Goal: Information Seeking & Learning: Learn about a topic

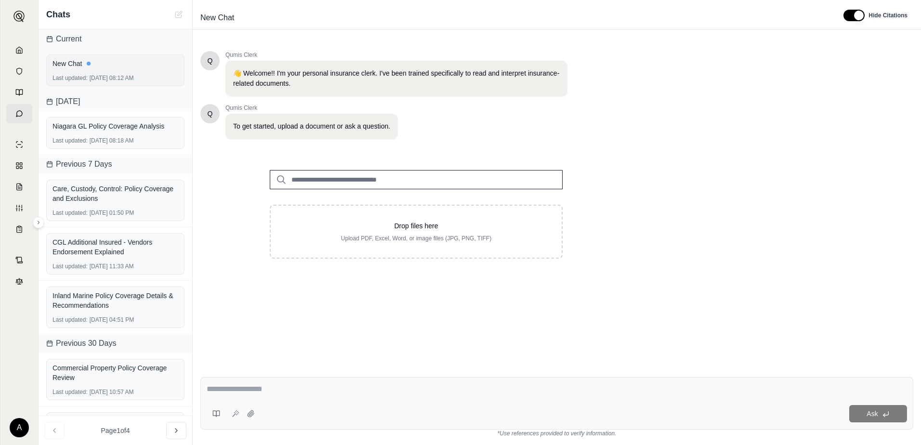
click at [138, 76] on div "Last updated: [DATE] 08:12 AM" at bounding box center [116, 78] width 126 height 8
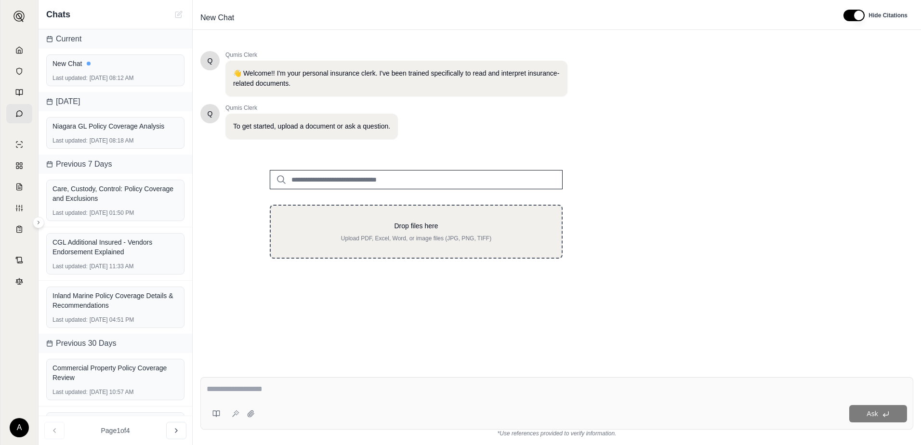
click at [369, 234] on div "Drop files here Upload PDF, Excel, Word, or image files (JPG, PNG, TIFF)" at bounding box center [416, 231] width 260 height 21
type input "**********"
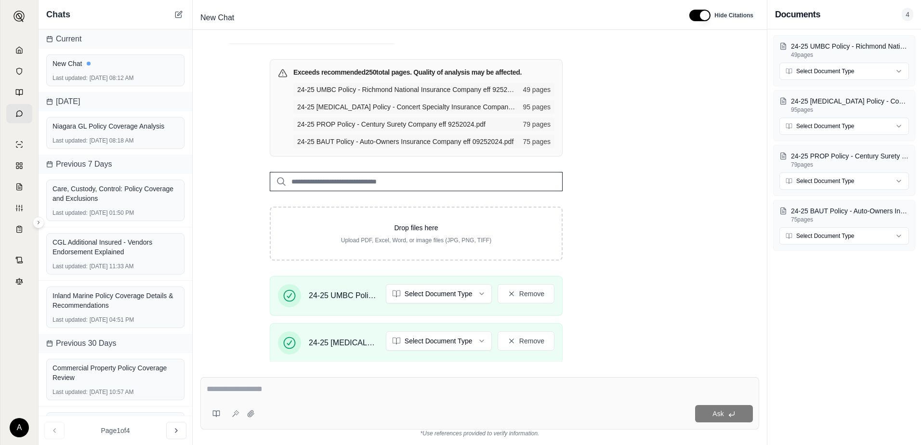
scroll to position [96, 0]
click at [828, 71] on html "A Chats Current New Chat Last updated: [DATE] 08:12 AM [DATE] Niagara GL Policy…" at bounding box center [460, 222] width 921 height 445
click at [813, 125] on html "A Chats Current New Chat Last updated: [DATE] 08:12 AM [DATE] Niagara GL Policy…" at bounding box center [460, 222] width 921 height 445
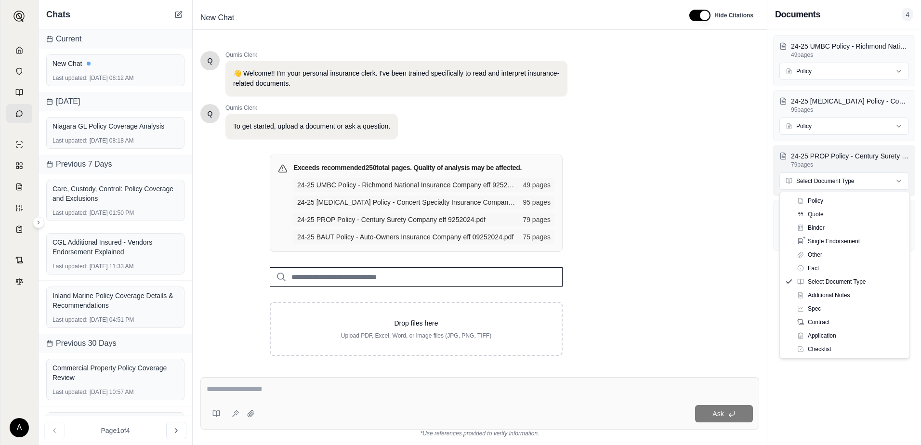
click at [833, 180] on html "A Chats Current New Chat Last updated: [DATE] 08:12 AM [DATE] Niagara GL Policy…" at bounding box center [460, 222] width 921 height 445
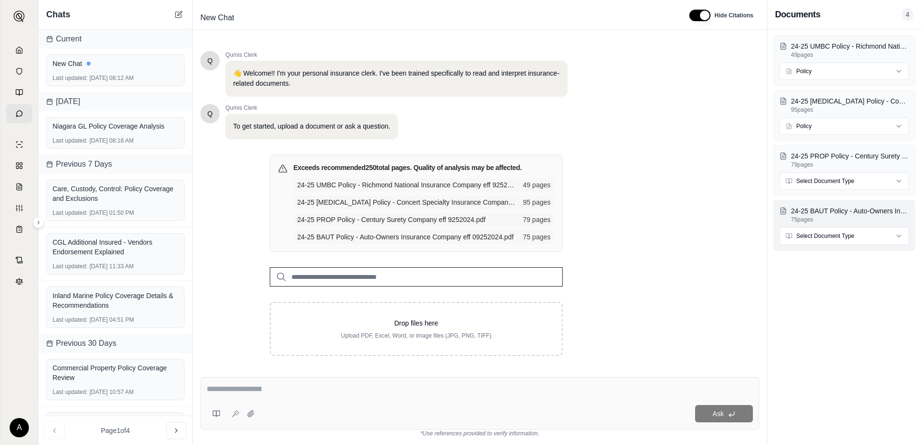
click at [818, 237] on html "A Chats Current New Chat Last updated: [DATE] 08:12 AM [DATE] Niagara GL Policy…" at bounding box center [460, 222] width 921 height 445
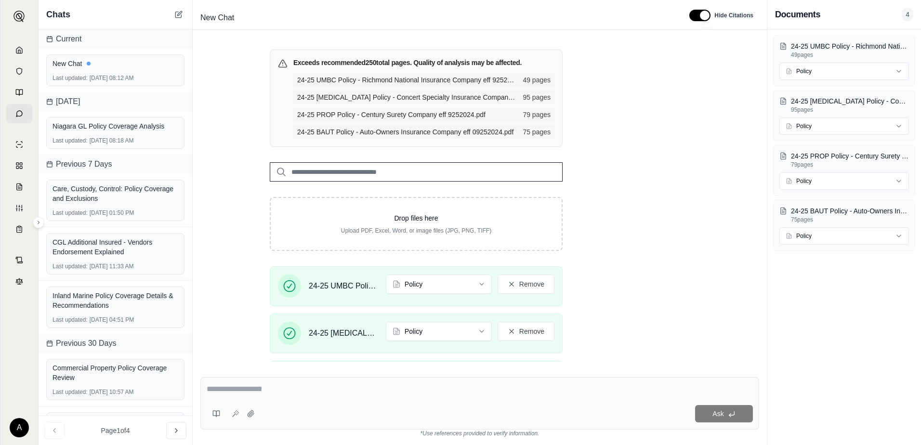
scroll to position [314, 0]
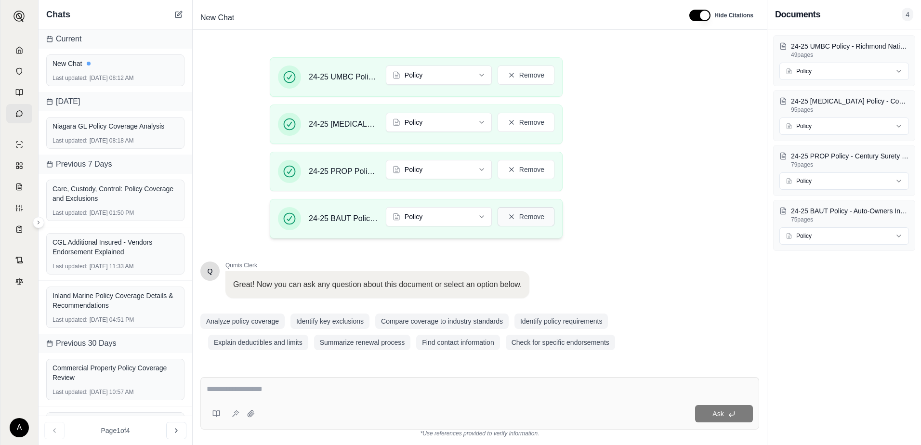
click at [523, 213] on button "Remove" at bounding box center [526, 216] width 57 height 19
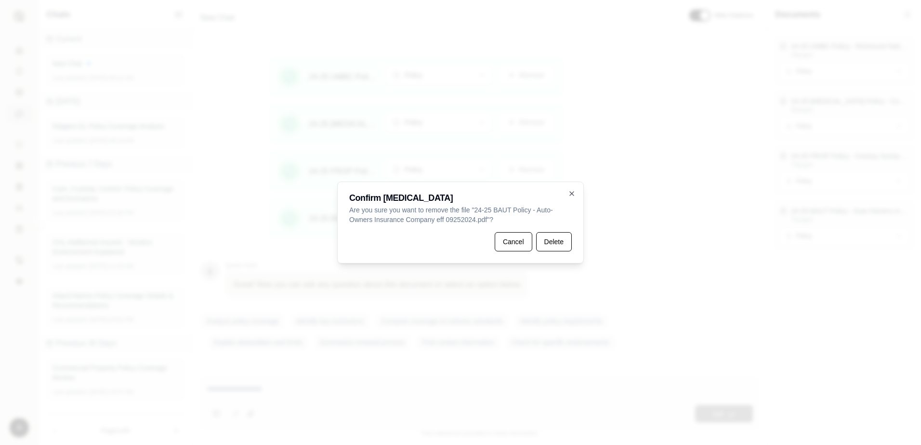
click at [558, 244] on button "Delete" at bounding box center [554, 241] width 36 height 19
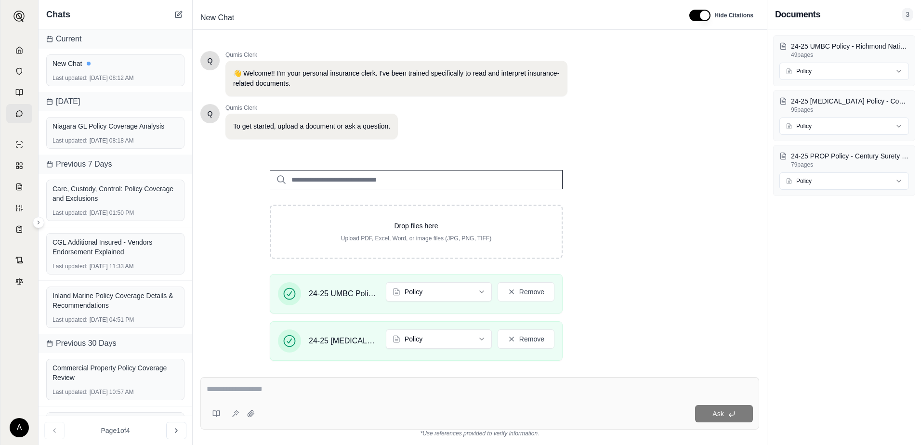
scroll to position [170, 0]
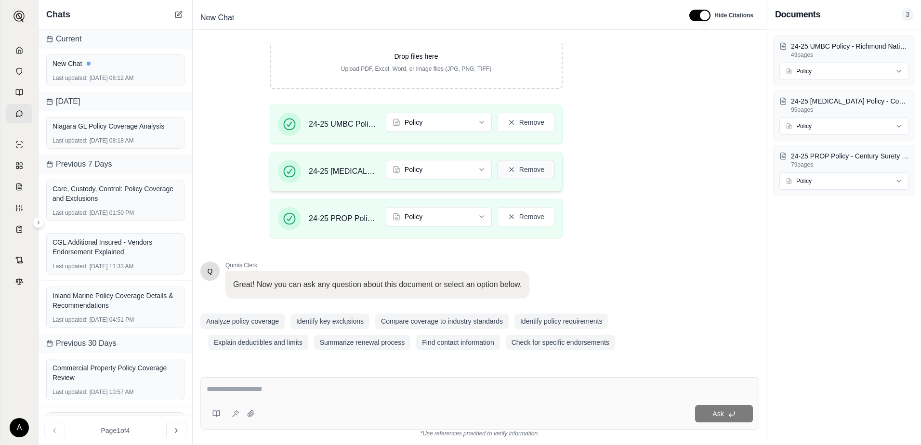
click at [535, 171] on button "Remove" at bounding box center [526, 169] width 57 height 19
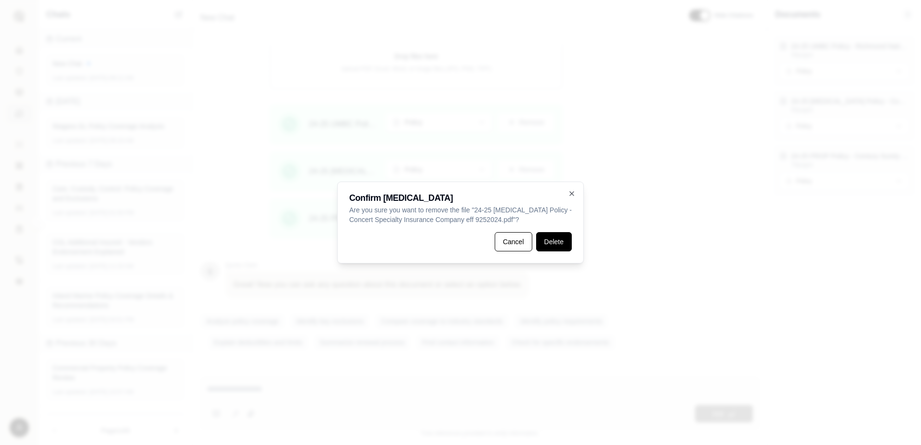
click at [546, 237] on button "Delete" at bounding box center [554, 241] width 36 height 19
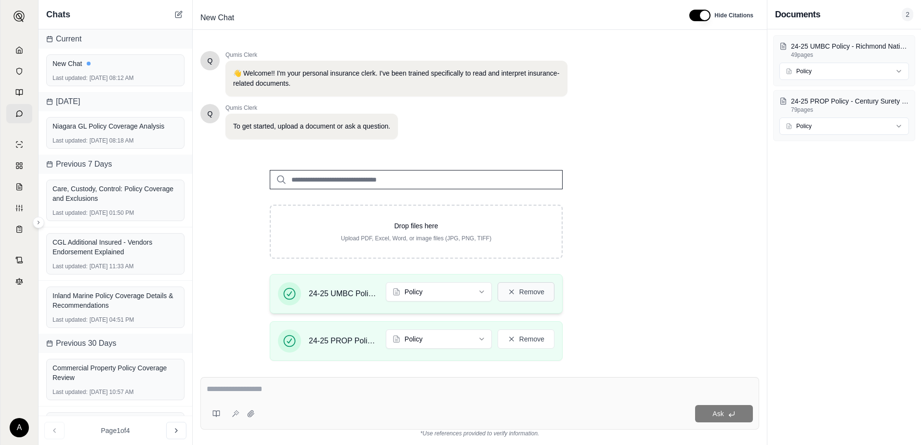
click at [537, 293] on button "Remove" at bounding box center [526, 291] width 57 height 19
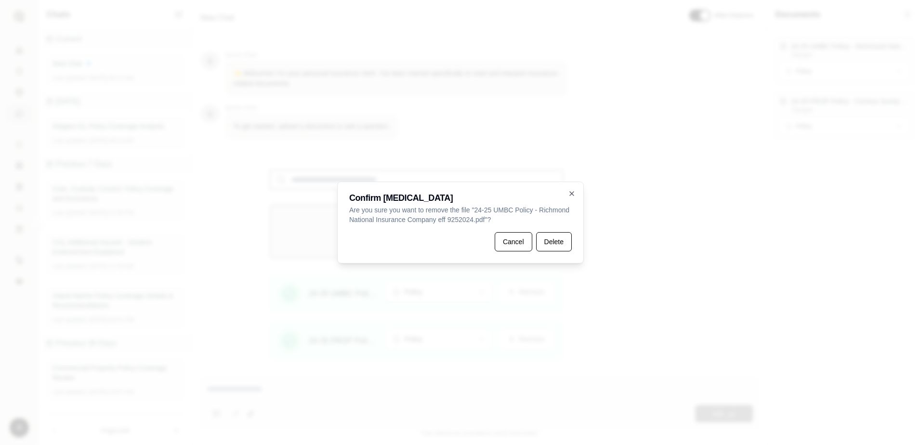
click at [557, 241] on button "Delete" at bounding box center [554, 241] width 36 height 19
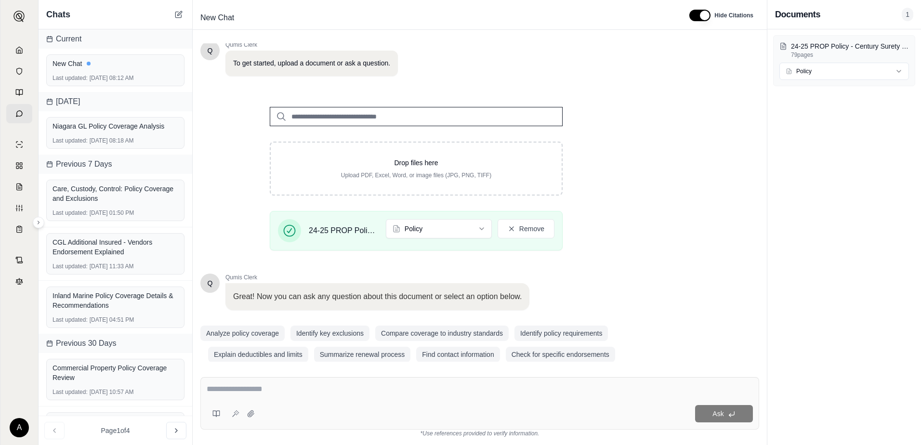
scroll to position [75, 0]
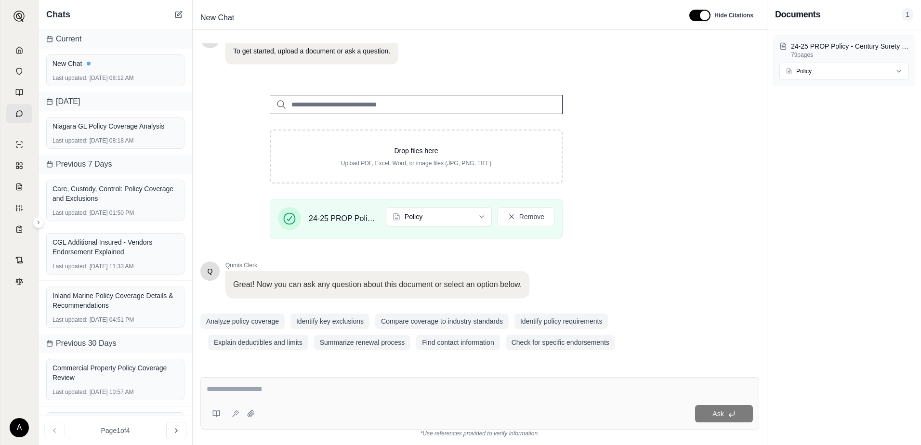
click at [283, 382] on div "Ask" at bounding box center [479, 403] width 559 height 53
paste textarea "**********"
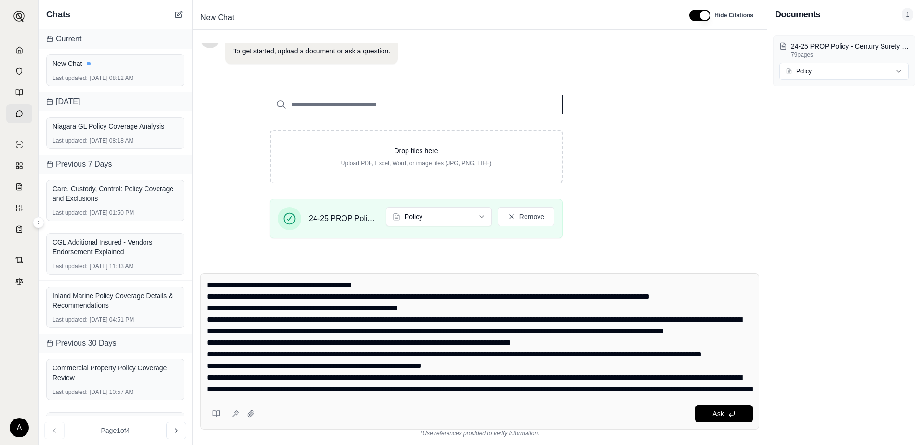
scroll to position [0, 0]
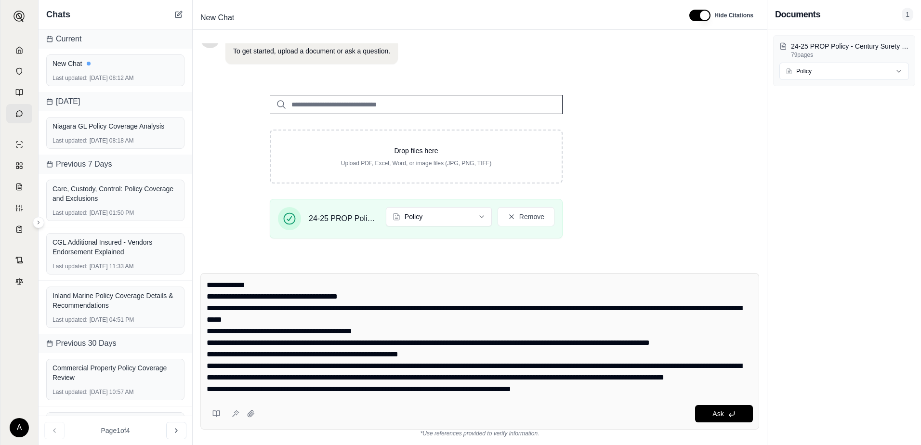
click at [204, 284] on div "Ask" at bounding box center [479, 351] width 559 height 157
click at [205, 285] on div "Ask" at bounding box center [479, 351] width 559 height 157
click at [207, 285] on div "Ask" at bounding box center [479, 351] width 559 height 157
click at [206, 284] on div "Ask" at bounding box center [479, 351] width 559 height 157
drag, startPoint x: 215, startPoint y: 285, endPoint x: 196, endPoint y: 293, distance: 20.9
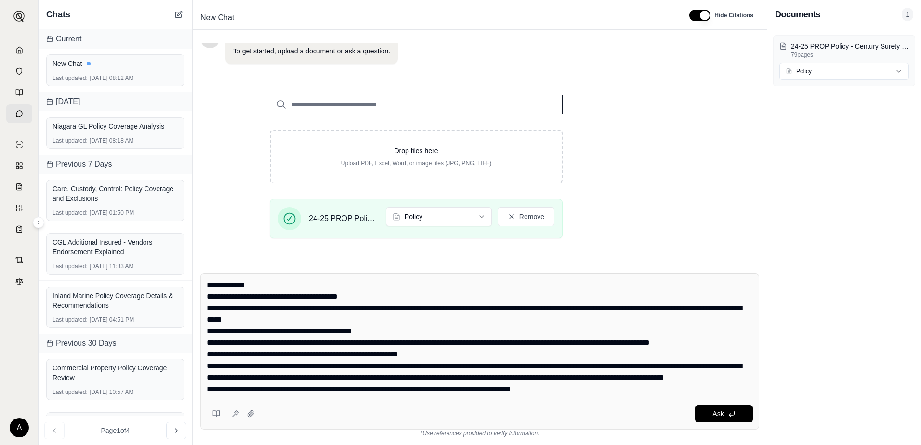
click at [196, 293] on div "Ask *Use references provided to verify information." at bounding box center [480, 356] width 574 height 180
drag, startPoint x: 217, startPoint y: 286, endPoint x: 212, endPoint y: 288, distance: 6.1
click at [216, 286] on textarea at bounding box center [480, 338] width 546 height 116
click at [209, 286] on textarea at bounding box center [480, 338] width 546 height 116
click at [465, 293] on textarea at bounding box center [480, 338] width 546 height 116
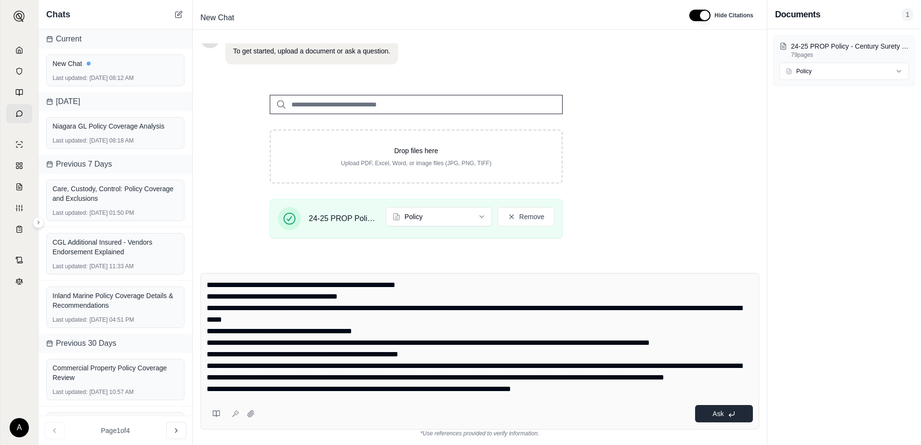
type textarea "**********"
click at [723, 416] on span "Ask" at bounding box center [718, 414] width 11 height 8
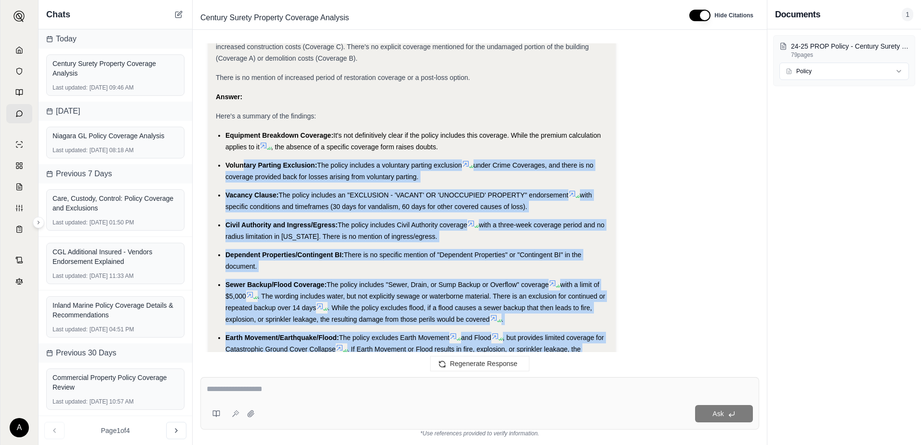
scroll to position [2126, 0]
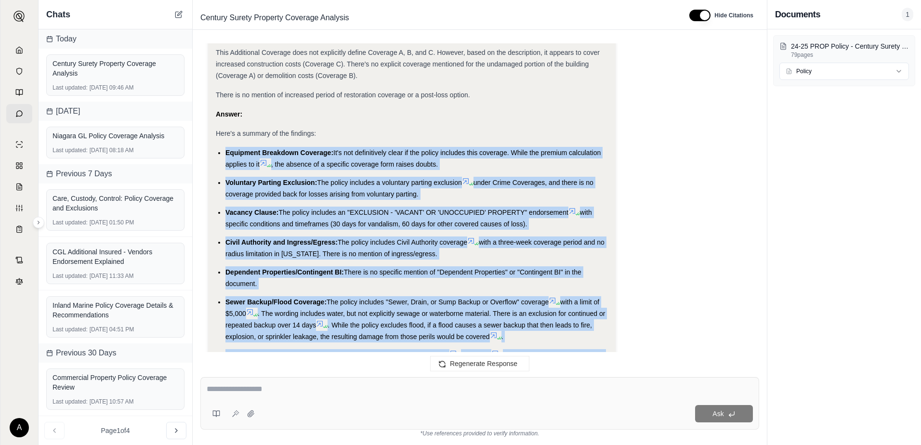
drag, startPoint x: 565, startPoint y: 297, endPoint x: 223, endPoint y: 154, distance: 370.7
click at [223, 154] on ul "Equipment Breakdown Coverage: It's not definitively clear if the policy include…" at bounding box center [412, 322] width 392 height 350
copy ul "Equipment Breakdown Coverage: It's not definitively clear if the policy include…"
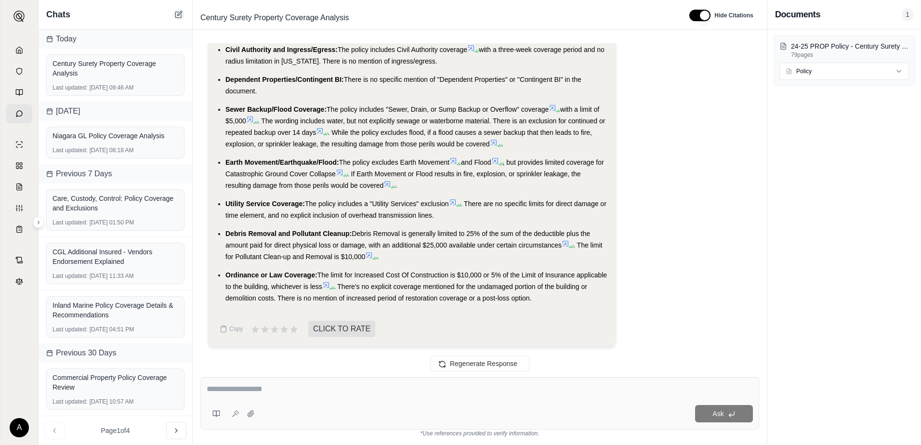
click at [180, 18] on icon at bounding box center [178, 15] width 6 height 6
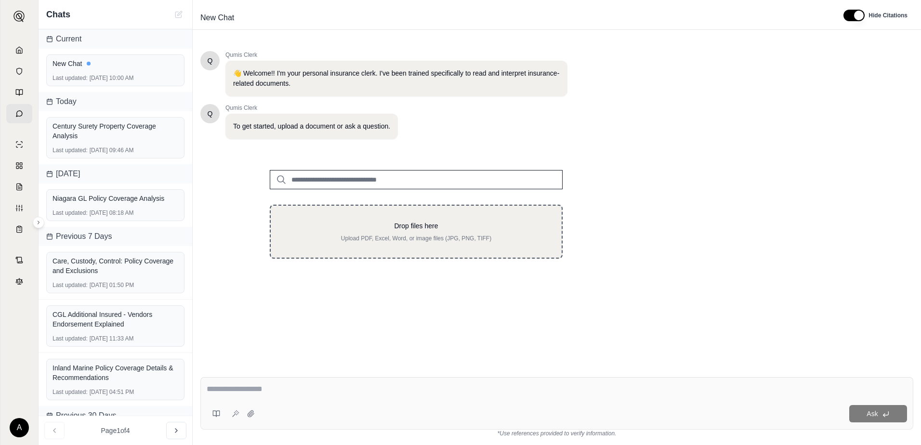
click at [319, 218] on div "Drop files here Upload PDF, Excel, Word, or image files (JPG, PNG, TIFF)" at bounding box center [416, 232] width 293 height 54
click at [375, 244] on div "Drop files here Upload PDF, Excel, Word, or image files (JPG, PNG, TIFF)" at bounding box center [416, 232] width 293 height 54
type input "**********"
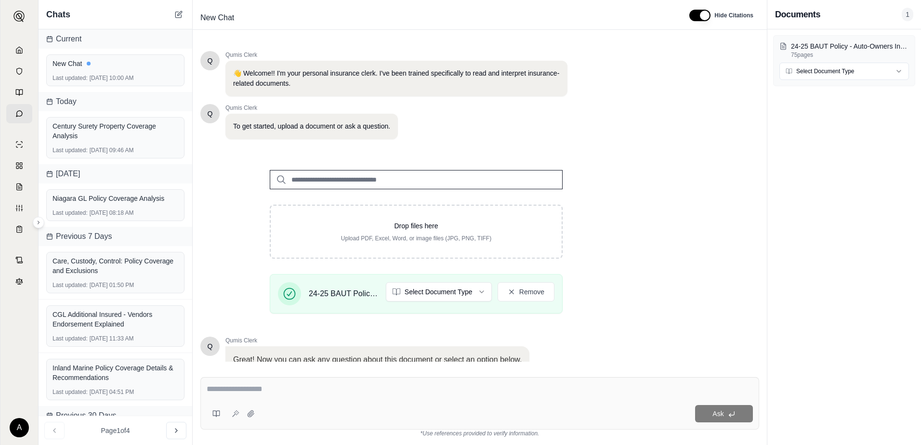
scroll to position [75, 0]
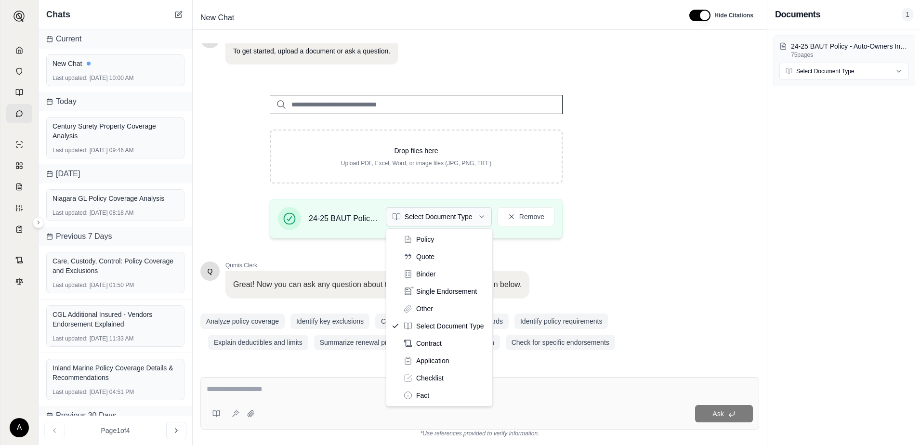
click at [426, 224] on html "A Chats Current New Chat Last updated: [DATE] 10:00 AM [DATE] Century Surety Pr…" at bounding box center [460, 222] width 921 height 445
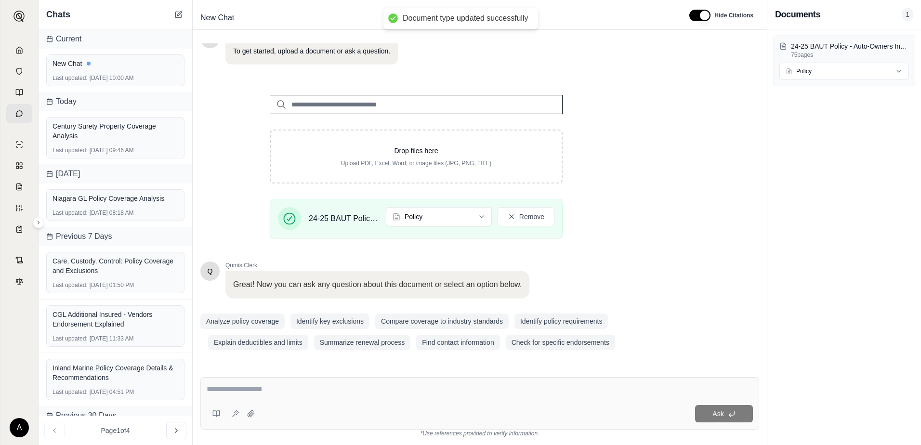
click at [356, 393] on textarea at bounding box center [480, 390] width 546 height 12
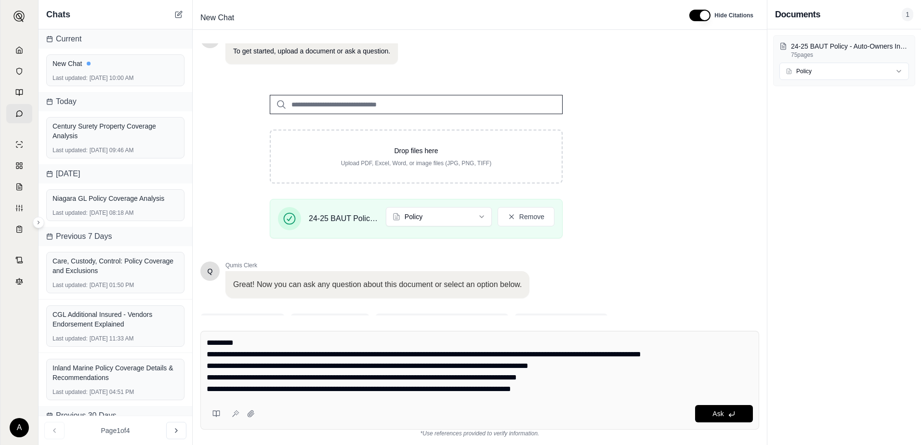
click at [204, 339] on div "**********" at bounding box center [479, 380] width 559 height 99
click at [207, 344] on div "**********" at bounding box center [479, 380] width 559 height 99
click at [207, 344] on textarea "**********" at bounding box center [480, 366] width 546 height 58
click at [298, 344] on textarea "**********" at bounding box center [480, 366] width 546 height 58
click at [305, 343] on textarea "**********" at bounding box center [480, 366] width 546 height 58
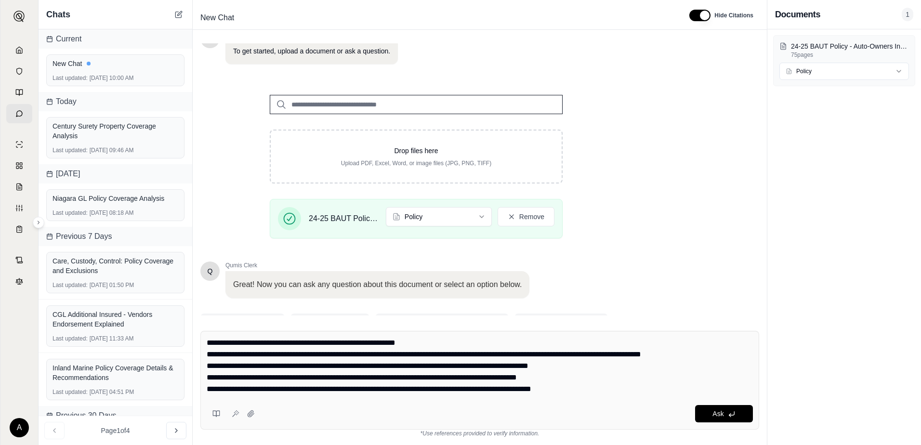
type textarea "**********"
click at [719, 411] on span "Ask" at bounding box center [718, 414] width 11 height 8
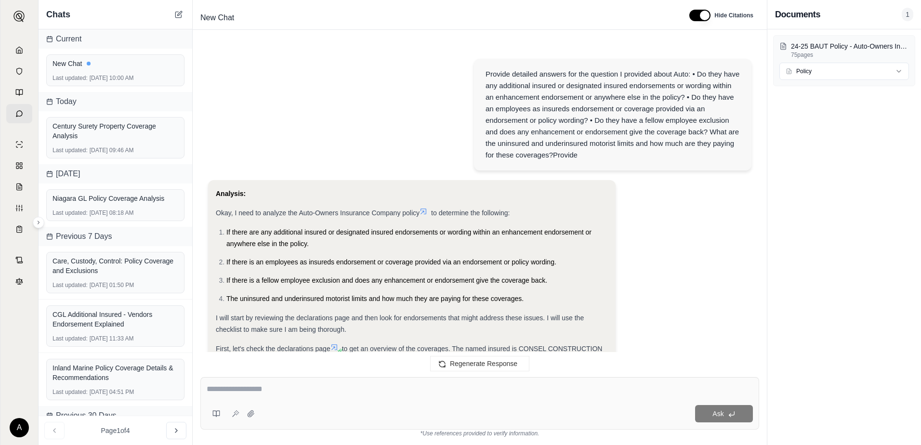
scroll to position [491, 0]
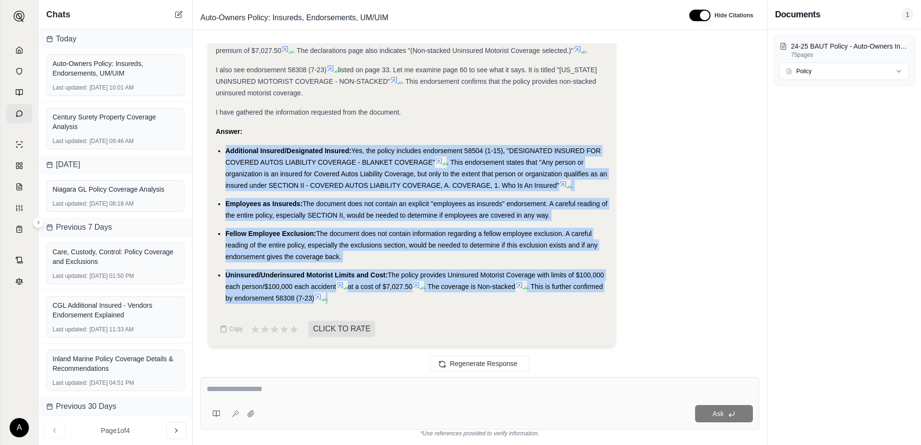
drag, startPoint x: 227, startPoint y: 148, endPoint x: 364, endPoint y: 302, distance: 206.2
click at [364, 302] on ul "Additional Insured/Designated Insured: Yes, the policy includes endorsement 585…" at bounding box center [412, 224] width 392 height 159
copy ul "Additional Insured/Designated Insured: Yes, the policy includes endorsement 585…"
click at [651, 265] on div "Analysis: Okay, I need to analyze the Auto-Owners Insurance Company policy to d…" at bounding box center [480, 21] width 544 height 665
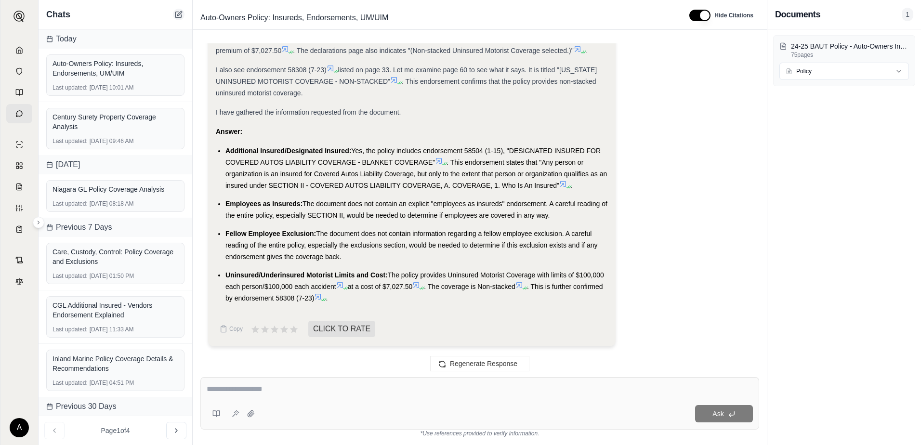
click at [181, 17] on icon at bounding box center [178, 15] width 6 height 6
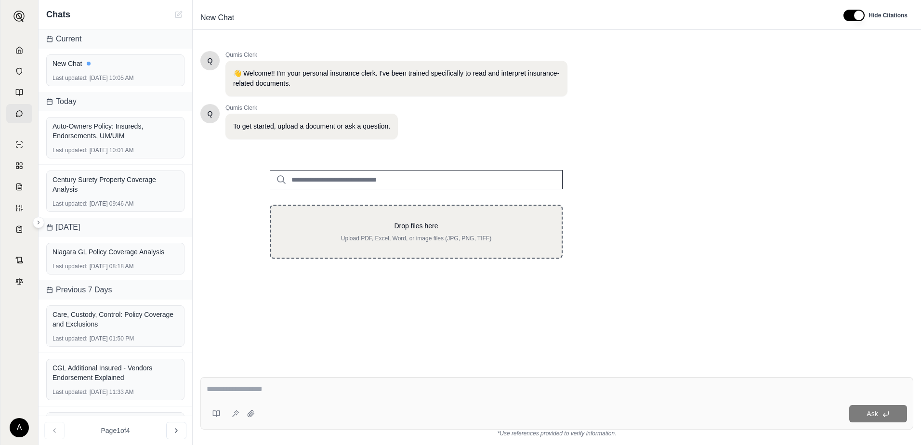
click at [339, 229] on p "Drop files here" at bounding box center [416, 226] width 260 height 10
type input "**********"
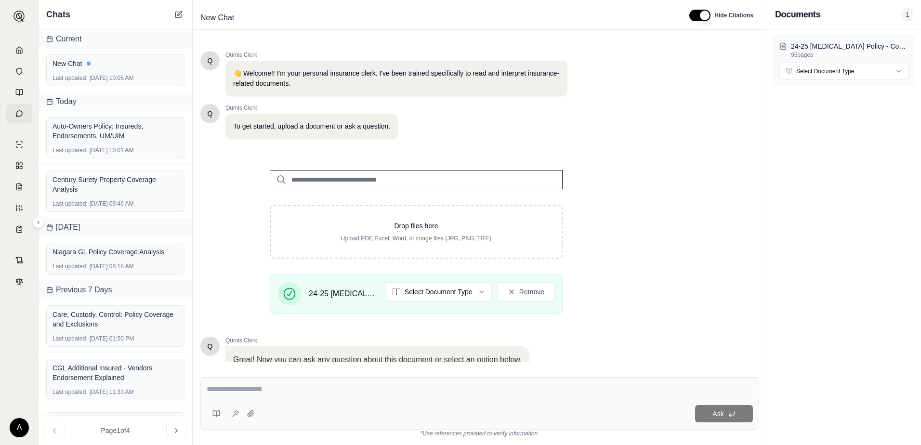
scroll to position [75, 0]
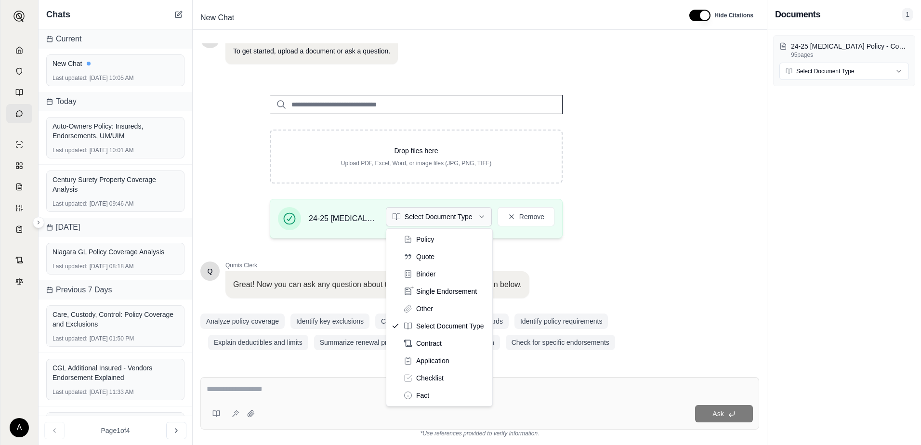
click at [449, 220] on html "A Chats Current New Chat Last updated: [DATE] 10:05 AM [DATE] Auto-Owners Polic…" at bounding box center [460, 222] width 921 height 445
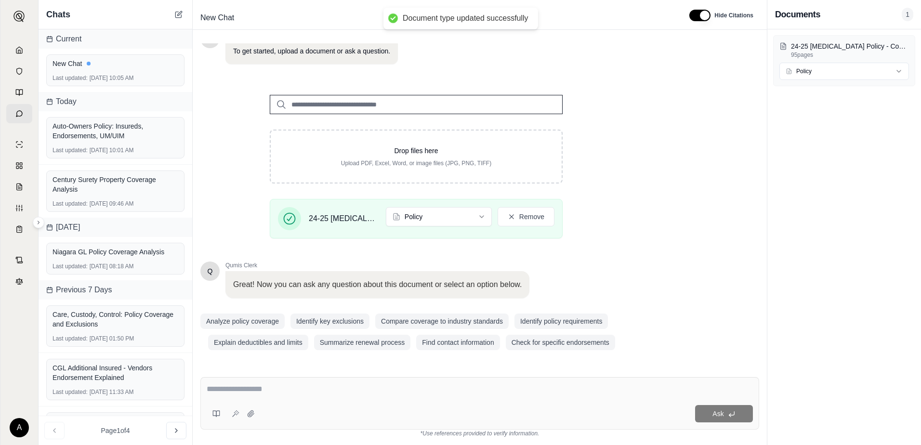
click at [318, 397] on div at bounding box center [480, 391] width 546 height 15
click at [235, 395] on textarea at bounding box center [480, 390] width 546 height 12
paste textarea "**********"
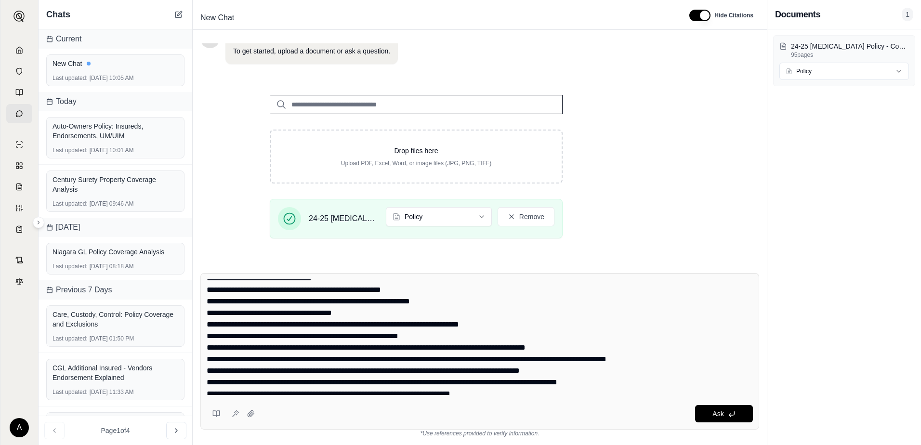
scroll to position [0, 0]
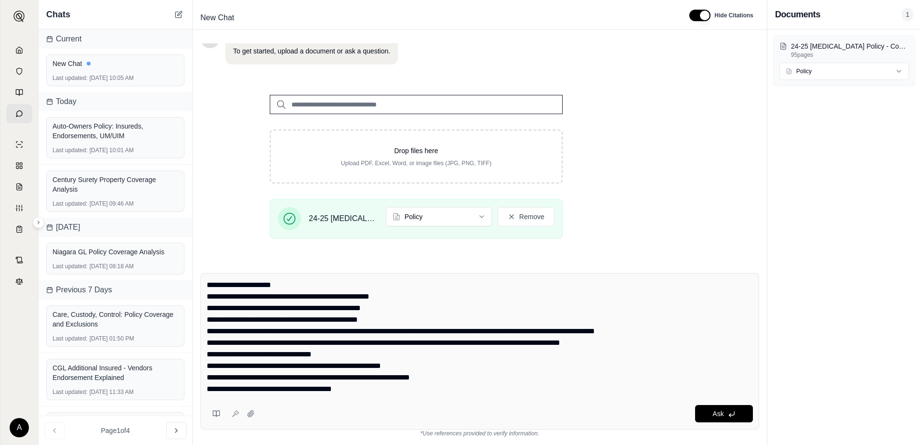
drag, startPoint x: 218, startPoint y: 285, endPoint x: 202, endPoint y: 285, distance: 15.9
click at [202, 285] on div "Ask" at bounding box center [479, 351] width 559 height 157
drag, startPoint x: 475, startPoint y: 284, endPoint x: 500, endPoint y: 291, distance: 25.6
click at [477, 284] on textarea at bounding box center [480, 338] width 546 height 116
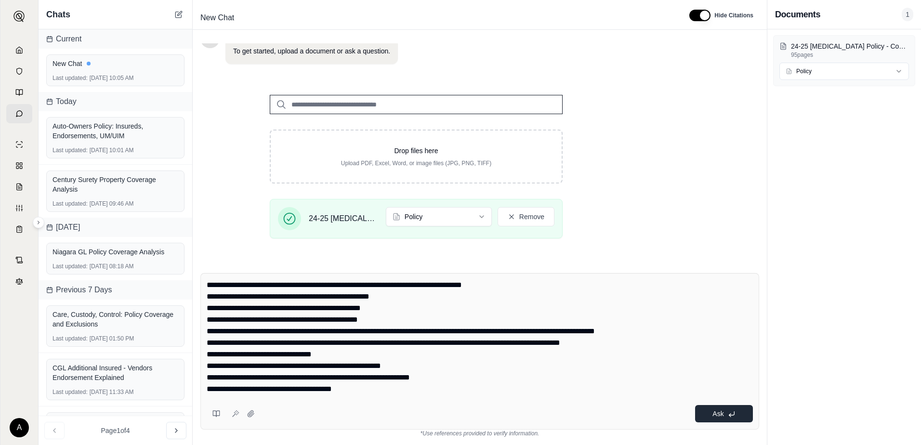
type textarea "**********"
click at [716, 414] on span "Ask" at bounding box center [718, 414] width 11 height 8
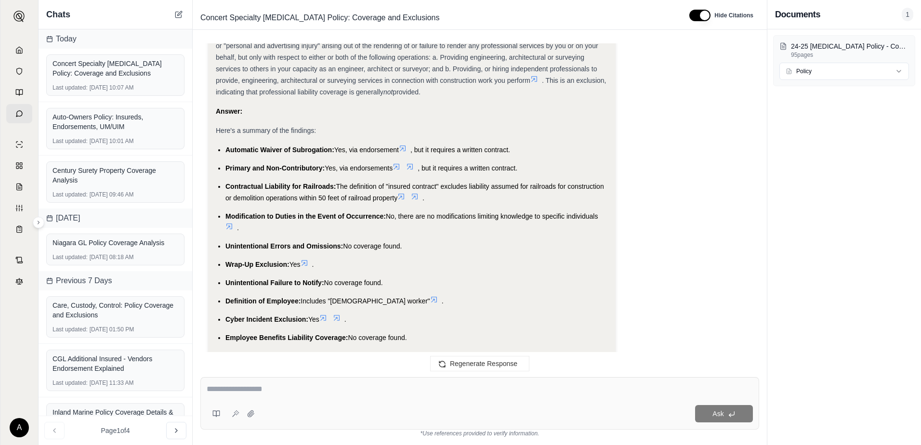
scroll to position [3243, 0]
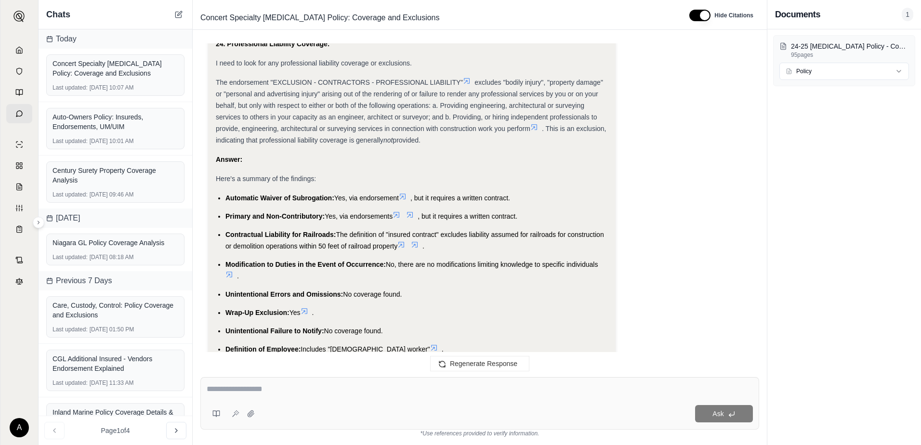
click at [282, 394] on textarea at bounding box center [480, 390] width 546 height 12
type textarea "**********"
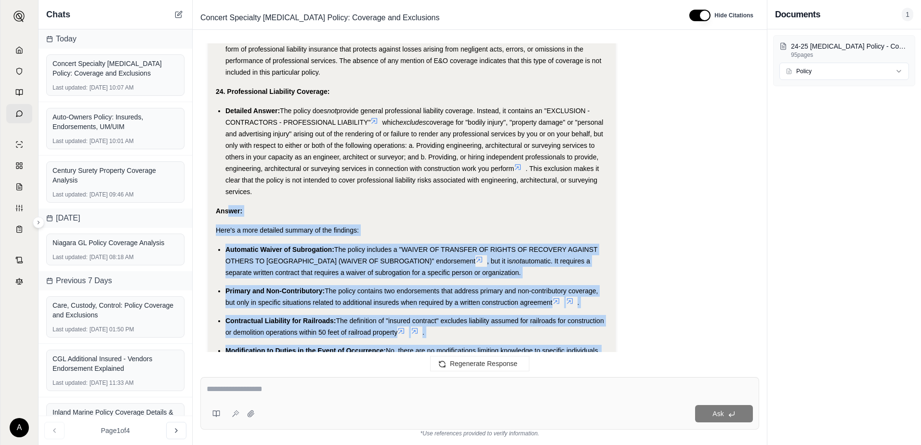
scroll to position [6700, 0]
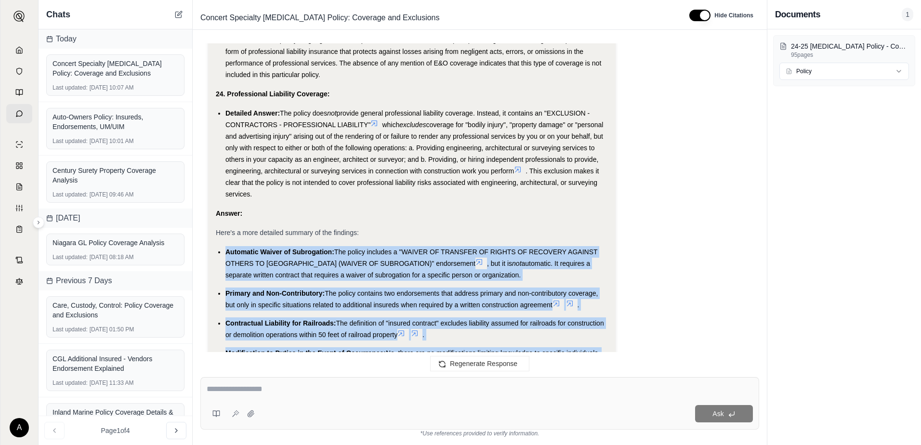
drag, startPoint x: 258, startPoint y: 297, endPoint x: 226, endPoint y: 242, distance: 63.3
click at [226, 246] on ul "Automatic Waiver of Subrogation: The policy includes a "WAIVER OF TRANSFER OF R…" at bounding box center [412, 377] width 392 height 262
copy ul "Automatic Waiver of Subrogation: The policy includes a "WAIVER OF TRANSFER OF R…"
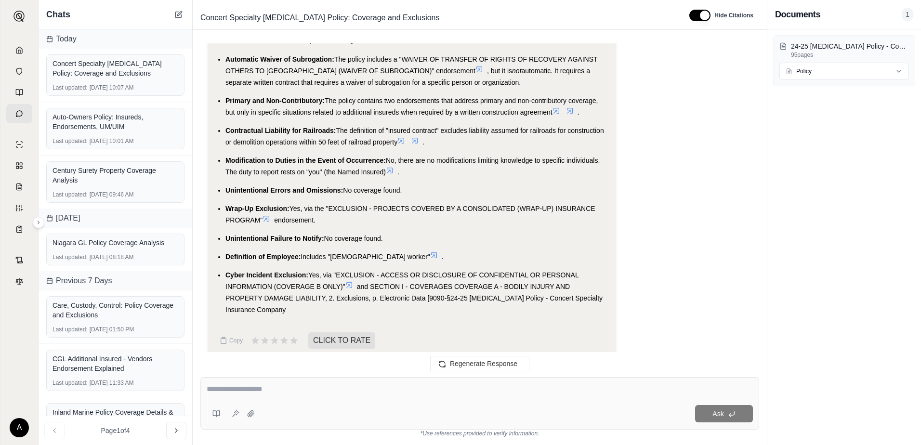
click at [172, 14] on div "Chats" at bounding box center [116, 14] width 154 height 29
click at [178, 13] on icon at bounding box center [179, 15] width 8 height 8
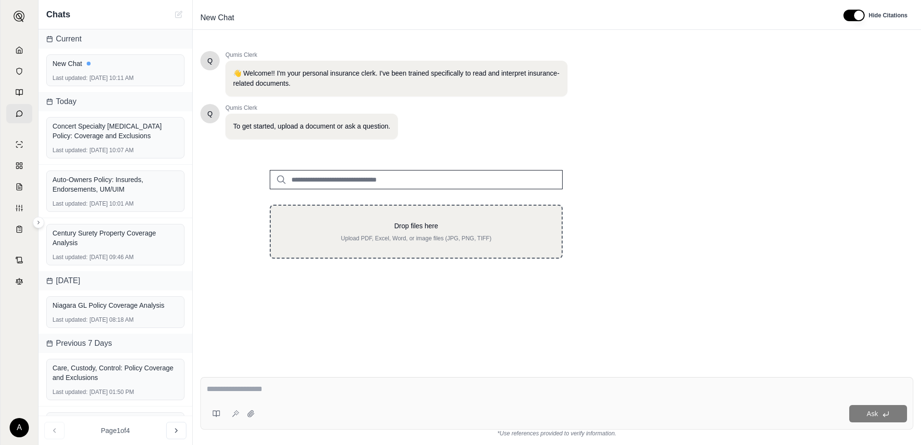
click at [409, 239] on p "Upload PDF, Excel, Word, or image files (JPG, PNG, TIFF)" at bounding box center [416, 239] width 260 height 8
type input "**********"
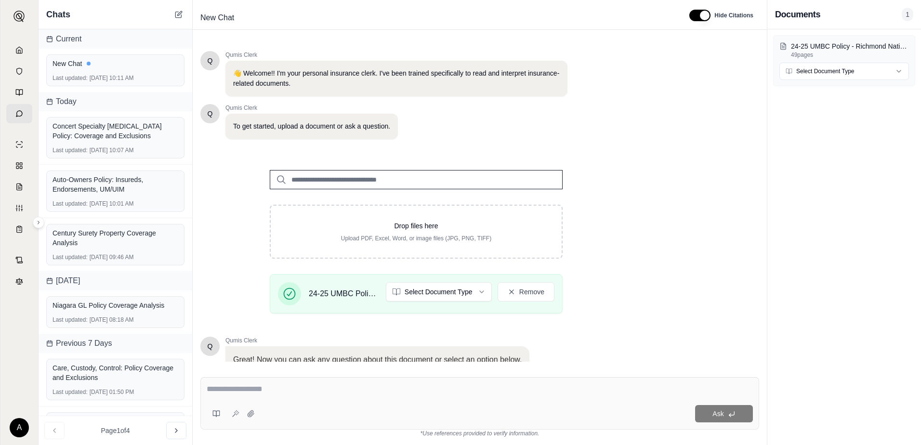
scroll to position [75, 0]
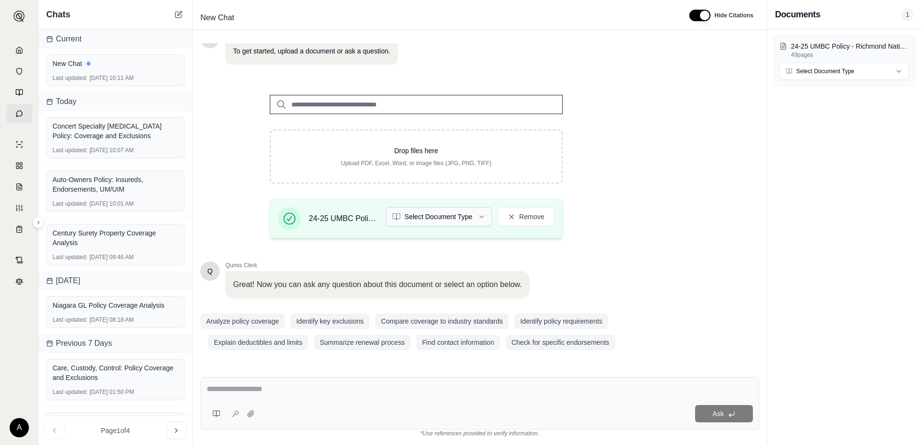
click at [437, 214] on html "A Chats Current New Chat Last updated: [DATE] 10:11 AM [DATE] Concert Specialty…" at bounding box center [460, 222] width 921 height 445
click at [290, 388] on textarea at bounding box center [480, 390] width 546 height 12
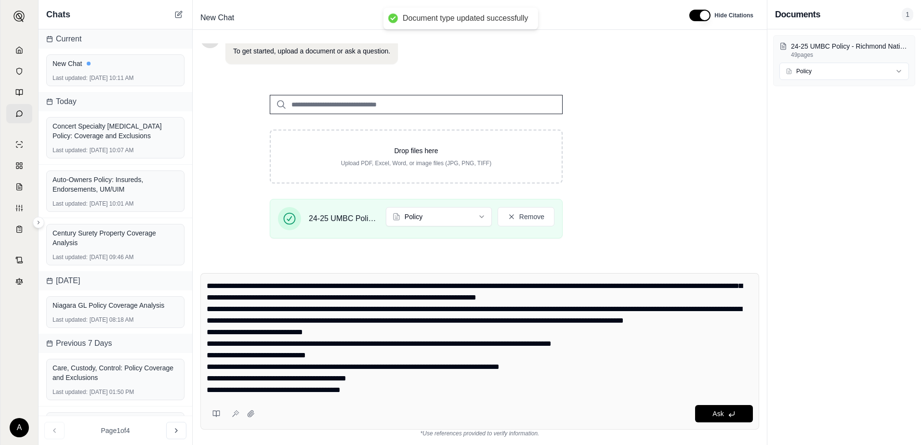
scroll to position [0, 0]
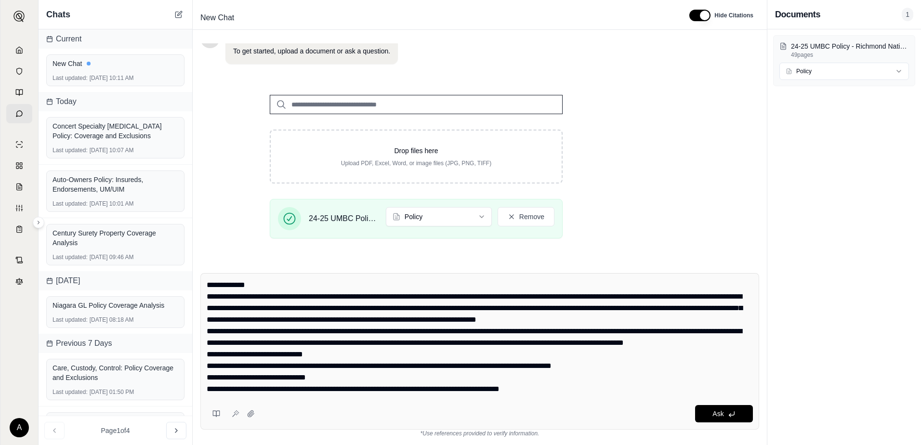
click at [207, 285] on textarea at bounding box center [480, 338] width 546 height 116
click at [451, 286] on textarea at bounding box center [480, 338] width 546 height 116
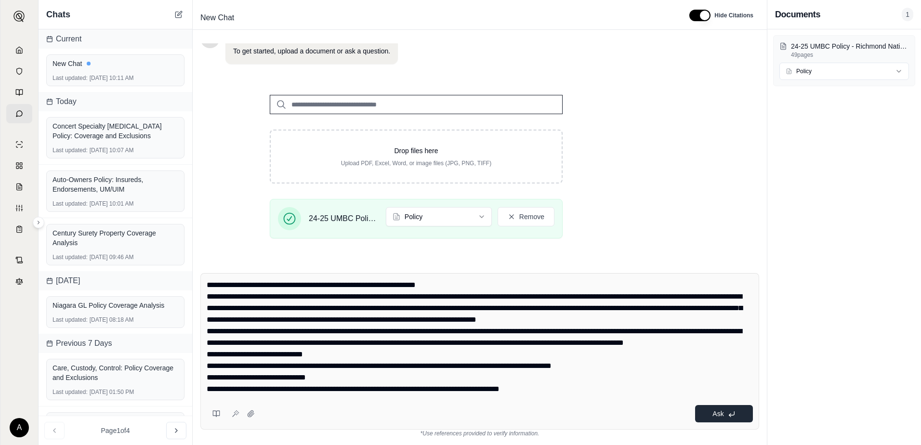
type textarea "**********"
click at [740, 415] on button "Ask" at bounding box center [724, 413] width 58 height 17
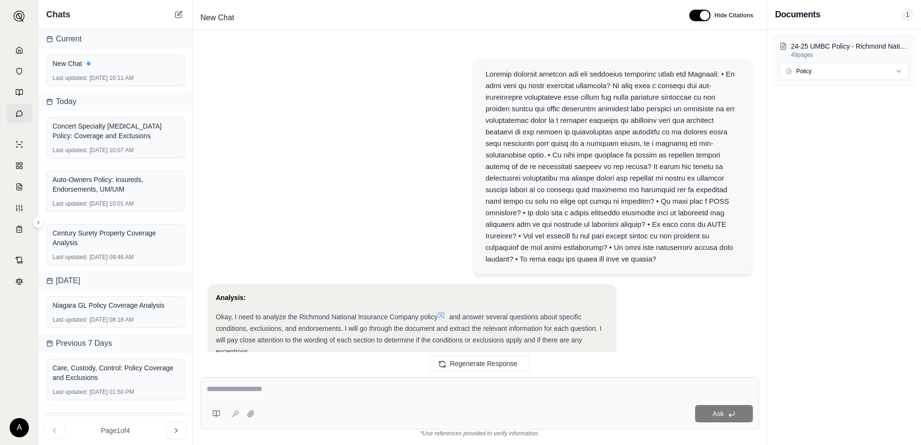
scroll to position [1500, 0]
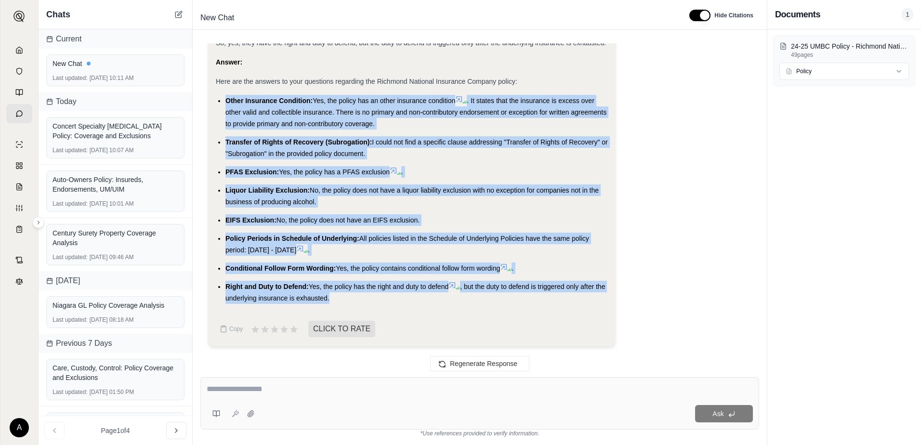
drag, startPoint x: 225, startPoint y: 101, endPoint x: 343, endPoint y: 303, distance: 233.7
click at [343, 303] on ul "Other Insurance Condition: Yes, the policy has an other insurance condition . I…" at bounding box center [412, 199] width 392 height 209
copy ul "Other Insurance Condition: Yes, the policy has an other insurance condition . I…"
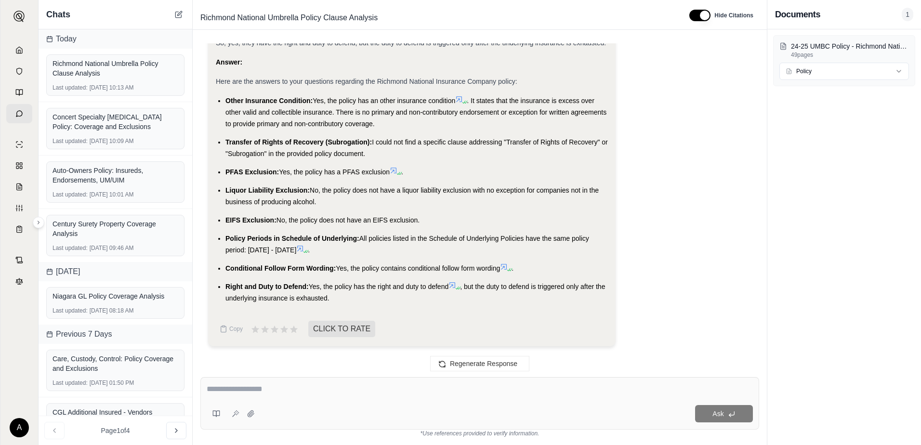
click at [235, 392] on textarea at bounding box center [480, 390] width 546 height 12
paste textarea "**********"
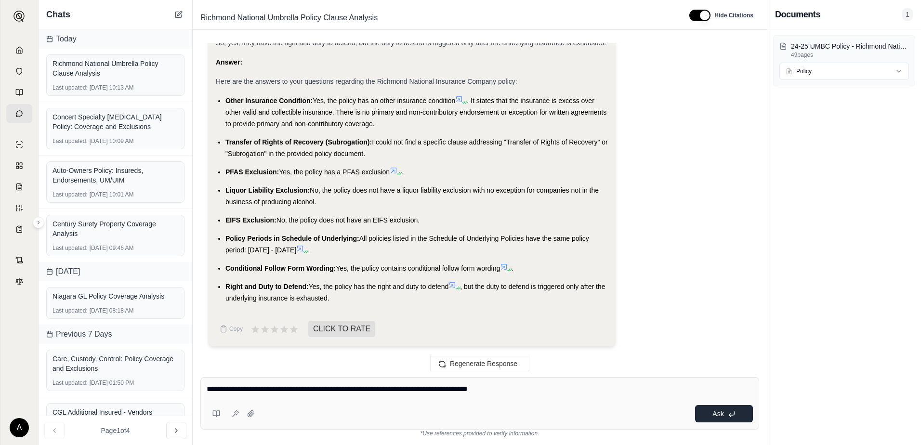
type textarea "**********"
click at [722, 415] on span "Ask" at bounding box center [718, 414] width 11 height 8
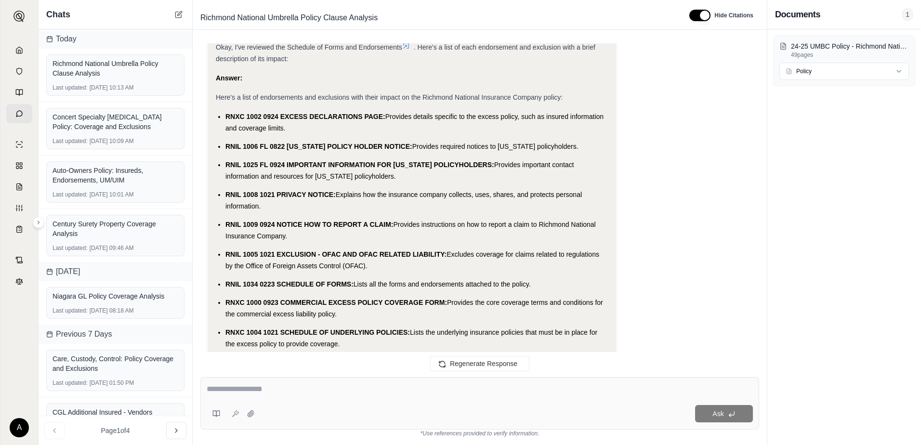
scroll to position [2028, 0]
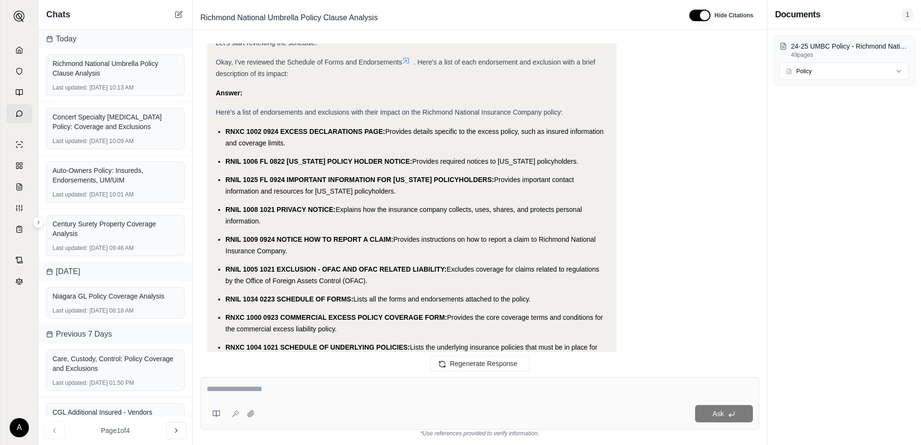
drag, startPoint x: 295, startPoint y: 296, endPoint x: 224, endPoint y: 133, distance: 178.0
copy ul "RNXC 1002 0924 EXCESS DECLARATIONS PAGE: Provides details specific to the exces…"
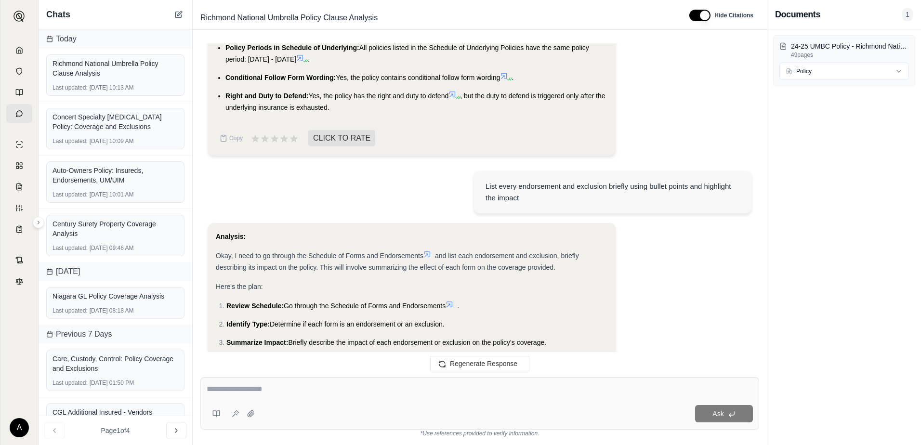
scroll to position [2896, 0]
